Goal: Complete application form: Complete application form

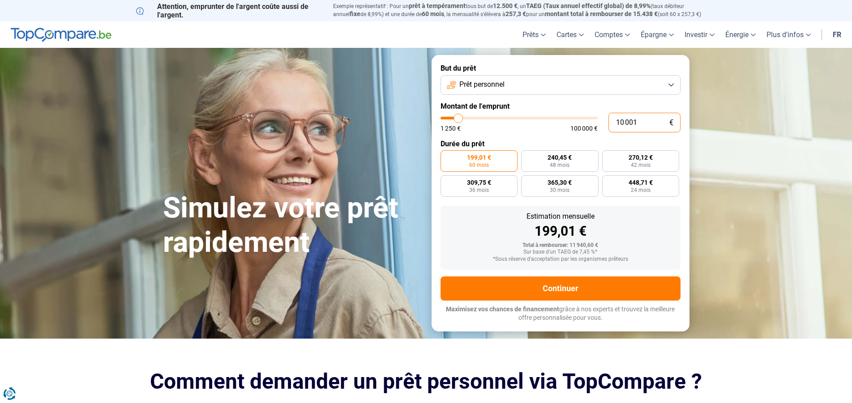
click at [636, 121] on input "10 001" at bounding box center [645, 123] width 72 height 20
type input "1 000"
type input "1250"
type input "1 250"
type input "1250"
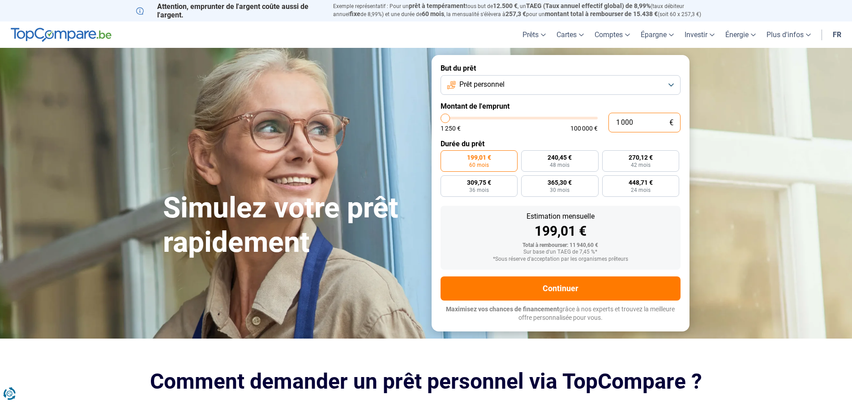
radio input "true"
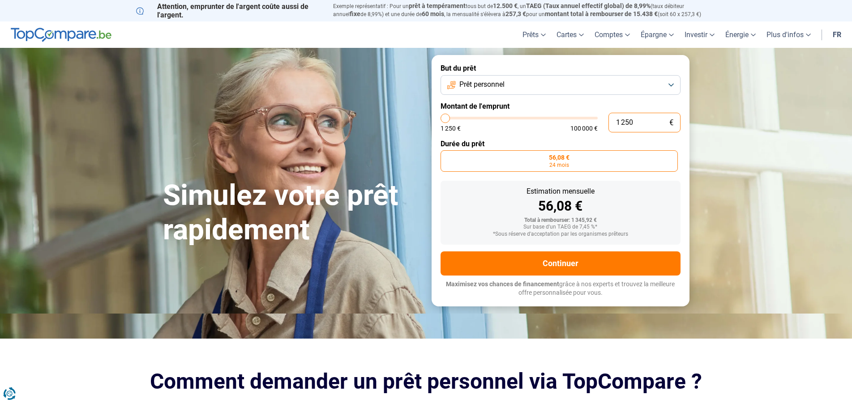
click at [622, 122] on input "1 250" at bounding box center [645, 123] width 72 height 20
type input "2 750"
type input "2750"
radio input "false"
type input "3 250"
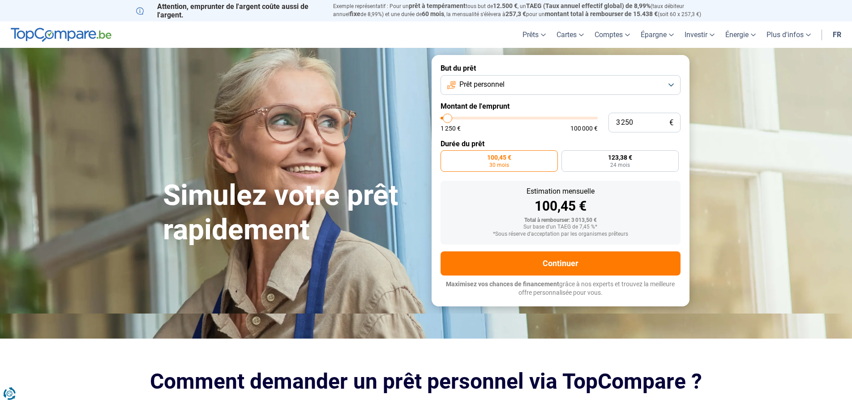
type input "3250"
type input "3 500"
type input "3500"
type input "4 000"
type input "4000"
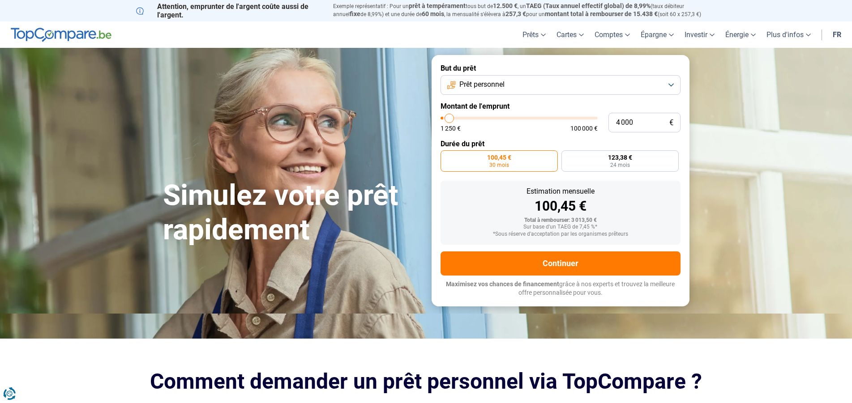
type input "4 500"
type input "4500"
type input "4 750"
type input "4750"
type input "5 000"
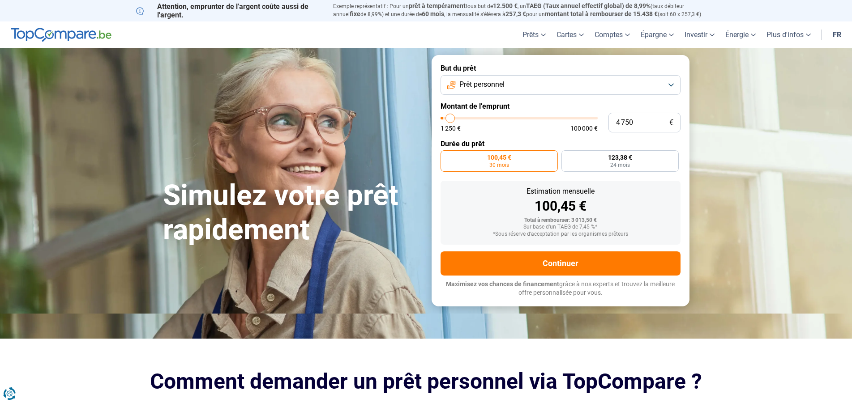
type input "5000"
type input "5 750"
type input "5750"
type input "6 000"
type input "6000"
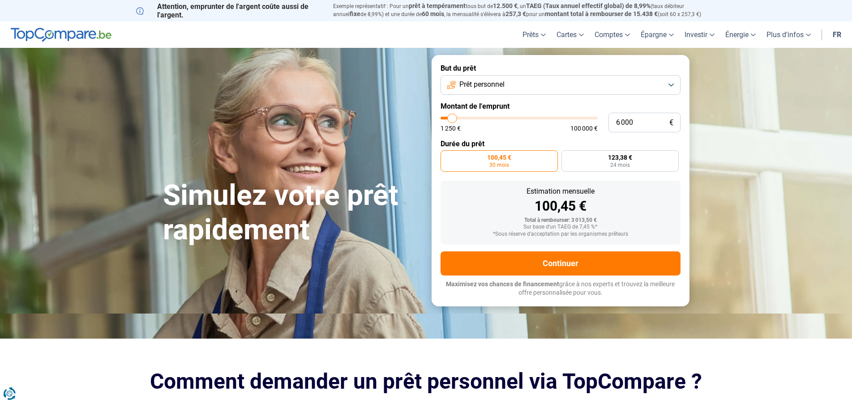
type input "6 250"
type input "6250"
type input "6 500"
type input "6500"
type input "7 000"
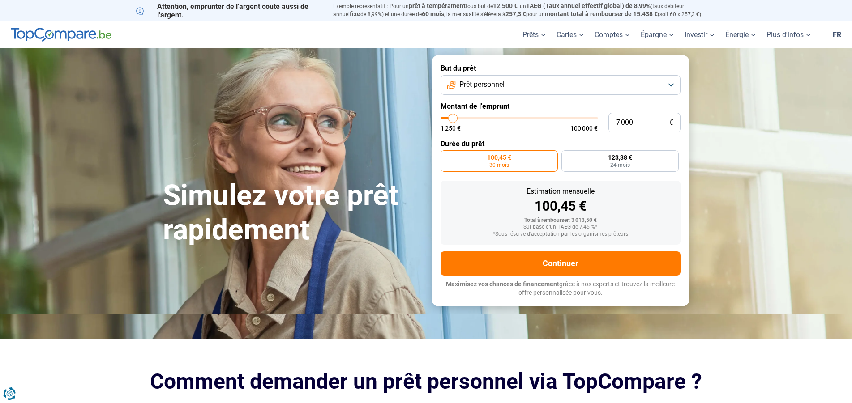
type input "7000"
type input "7 250"
type input "7250"
type input "7 750"
type input "7750"
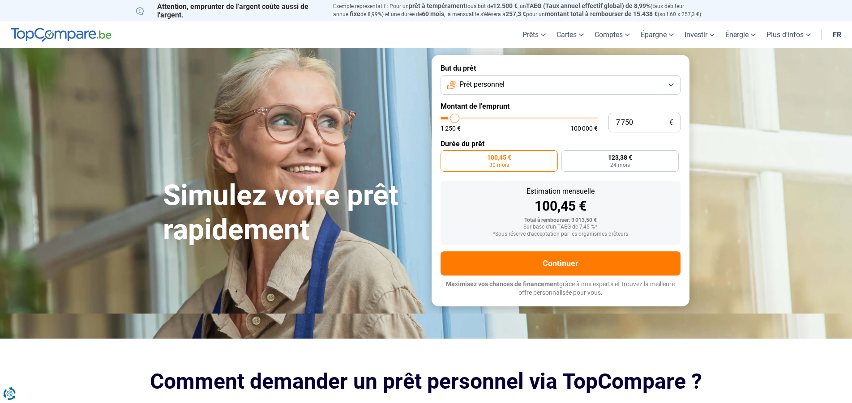
type input "8 000"
type input "8000"
type input "8 750"
type input "8750"
type input "9 000"
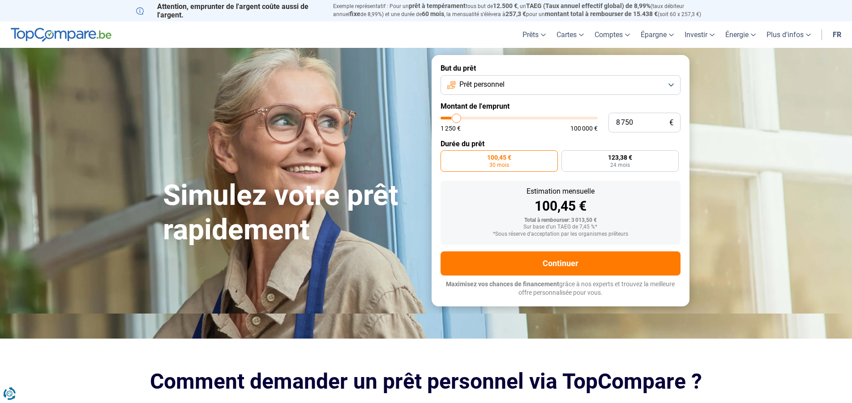
type input "9000"
type input "9 250"
type input "9250"
type input "9 500"
type input "9500"
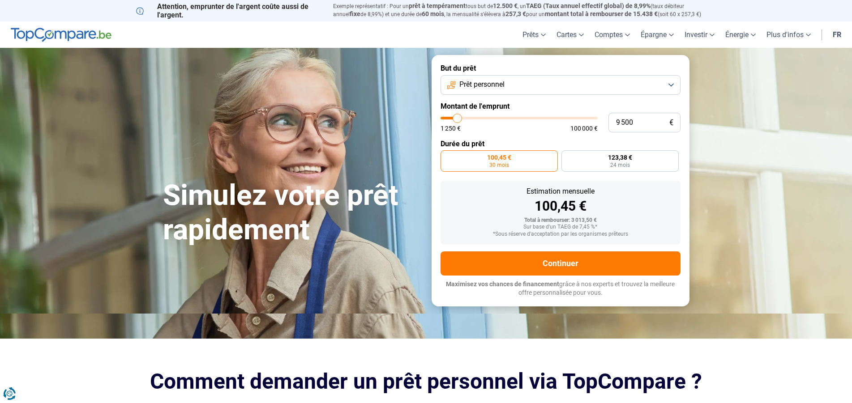
type input "10 250"
type input "10250"
type input "10 500"
type input "10500"
type input "10 750"
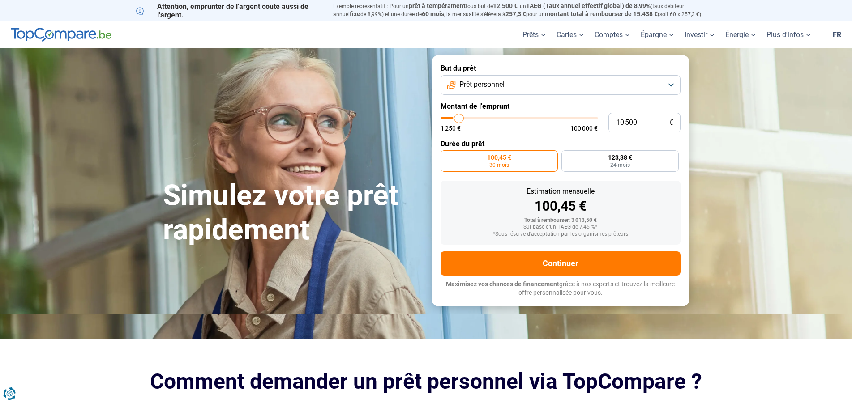
type input "10750"
type input "11 000"
type input "11000"
type input "11 750"
type input "11750"
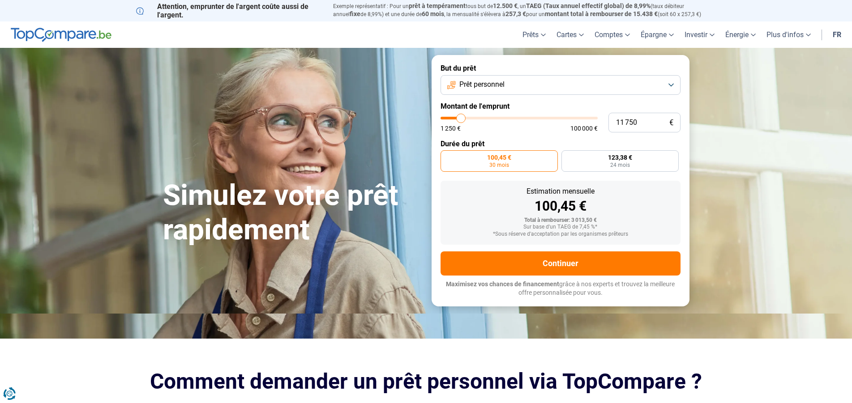
type input "12 000"
type input "12000"
type input "12 500"
type input "12500"
type input "13 000"
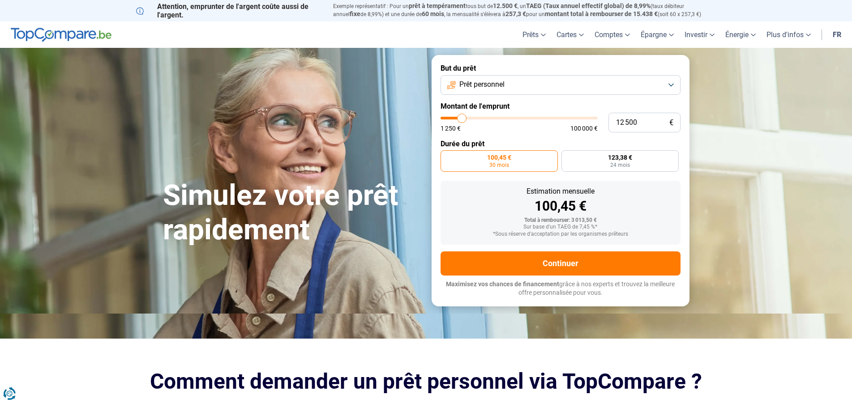
type input "13000"
type input "13 250"
type input "13250"
type input "13 500"
type input "13500"
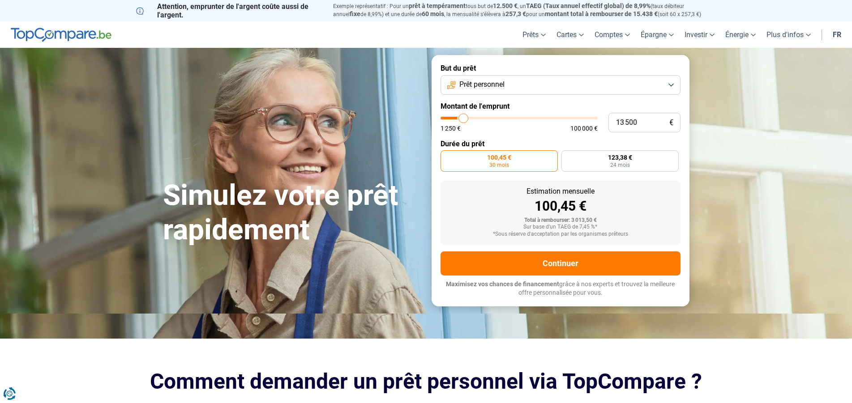
type input "14 000"
type input "14000"
type input "14 250"
type input "14250"
type input "14 500"
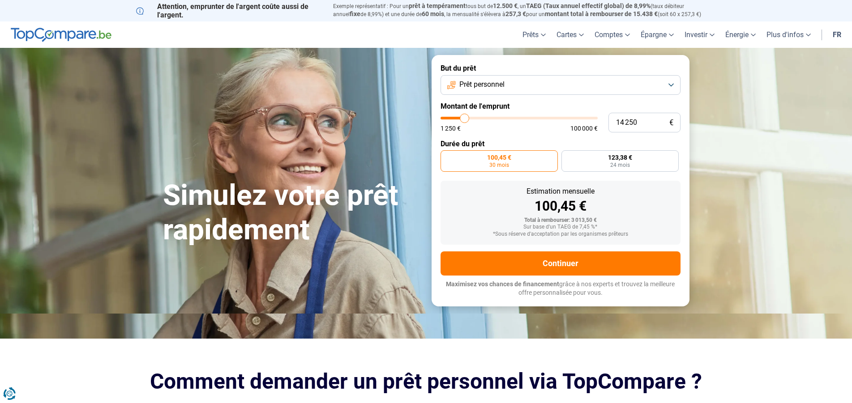
type input "14500"
type input "14 750"
type input "14750"
type input "15 000"
type input "15000"
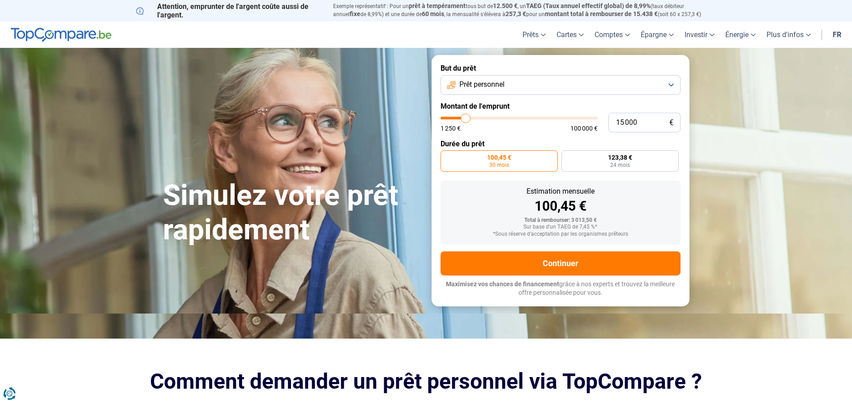
type input "15 500"
type input "15500"
type input "14 750"
type input "14750"
type input "14 500"
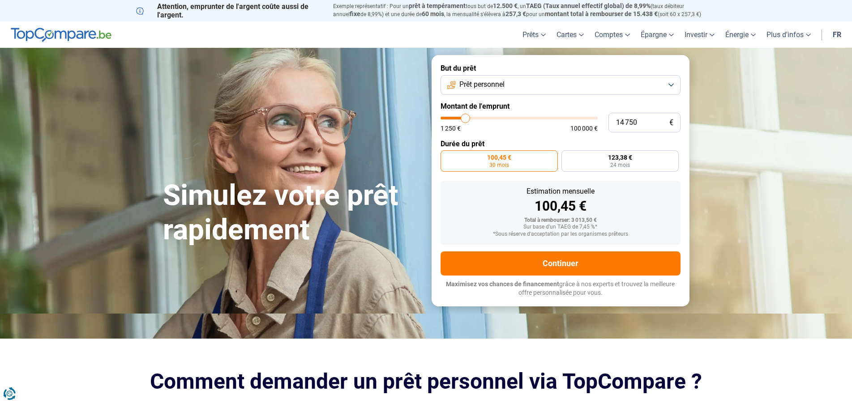
type input "14500"
type input "14 750"
type input "14750"
type input "15 000"
type input "15000"
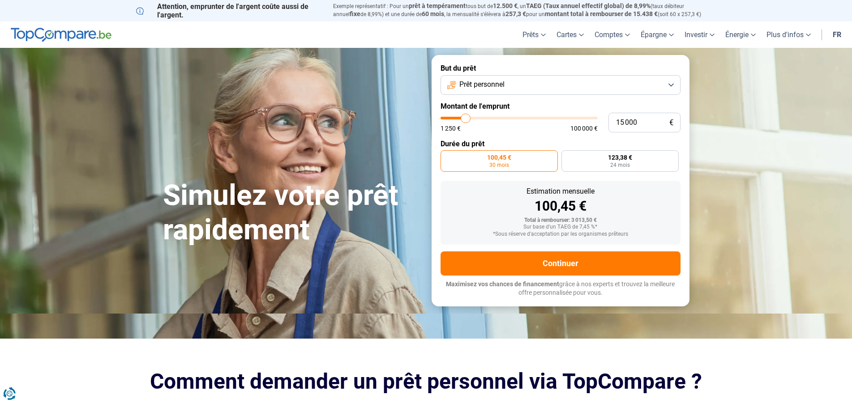
type input "15 500"
type input "15500"
type input "15 000"
drag, startPoint x: 447, startPoint y: 119, endPoint x: 466, endPoint y: 125, distance: 19.5
type input "15000"
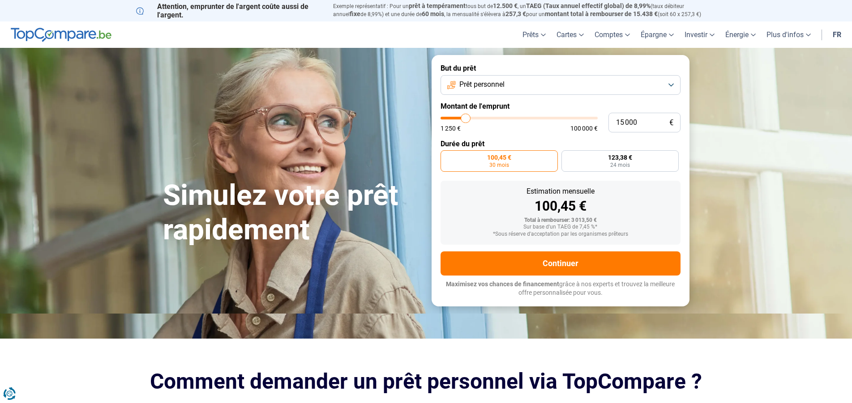
click at [466, 120] on input "range" at bounding box center [519, 118] width 157 height 3
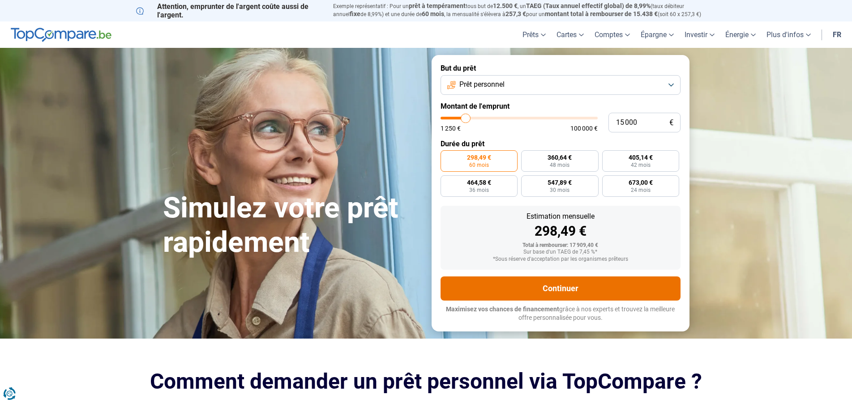
click at [555, 286] on button "Continuer" at bounding box center [561, 289] width 240 height 24
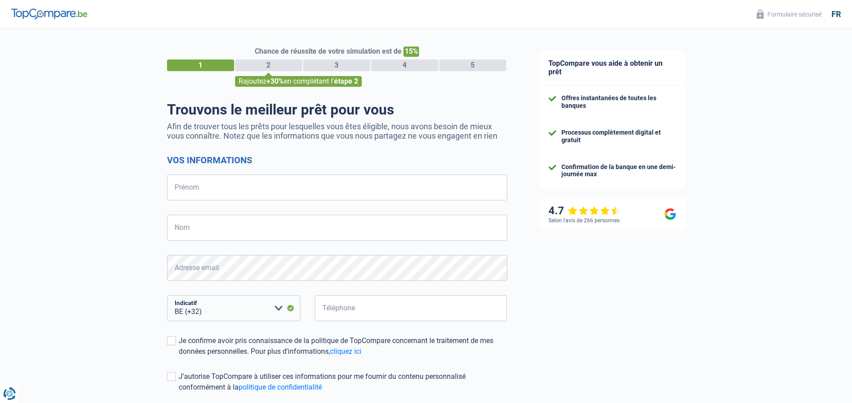
select select "32"
